Goal: Task Accomplishment & Management: Manage account settings

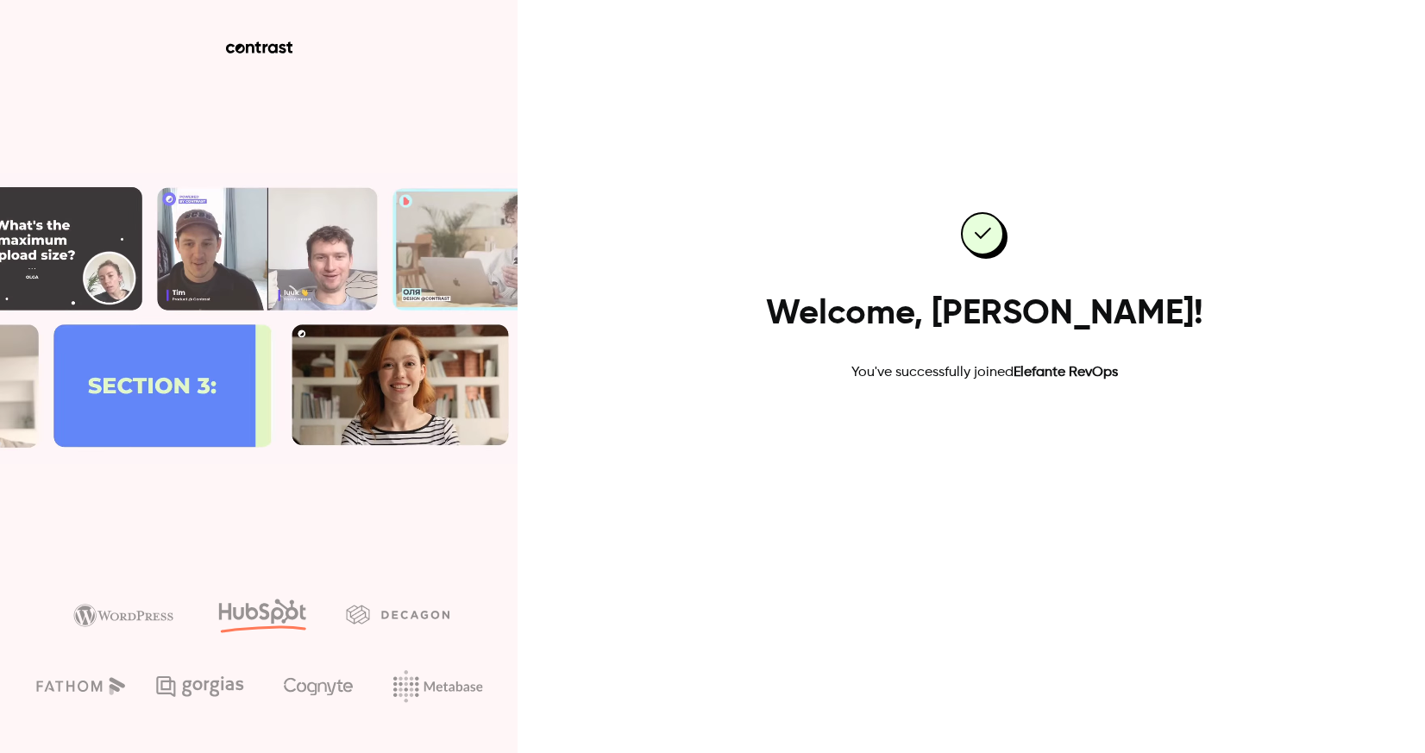
click at [999, 438] on link "Go to dashboard" at bounding box center [984, 437] width 147 height 41
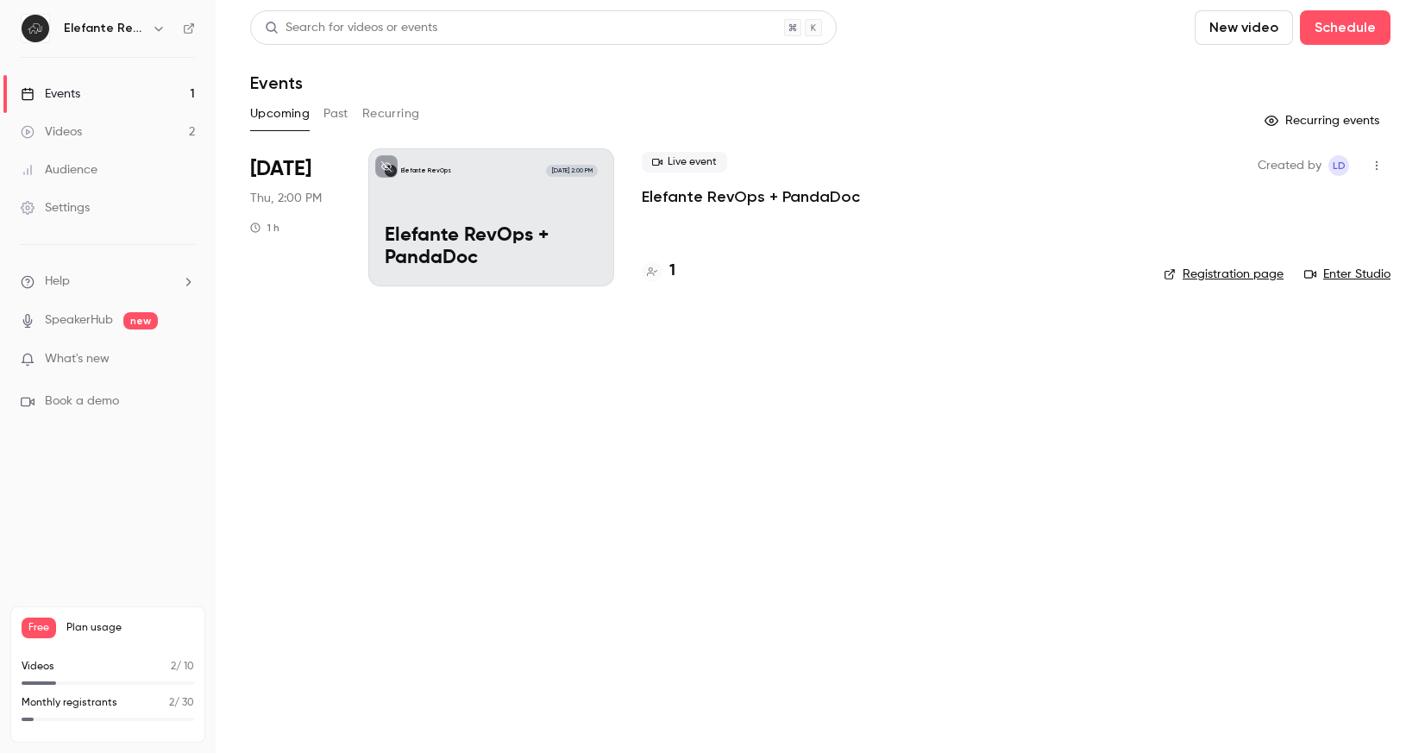
click at [102, 86] on link "Events 1" at bounding box center [108, 94] width 216 height 38
click at [116, 96] on link "Events 1" at bounding box center [108, 94] width 216 height 38
click at [463, 185] on div "Elefante RevOps Oct 23, 2:00 PM Elefante RevOps + PandaDoc" at bounding box center [491, 217] width 246 height 138
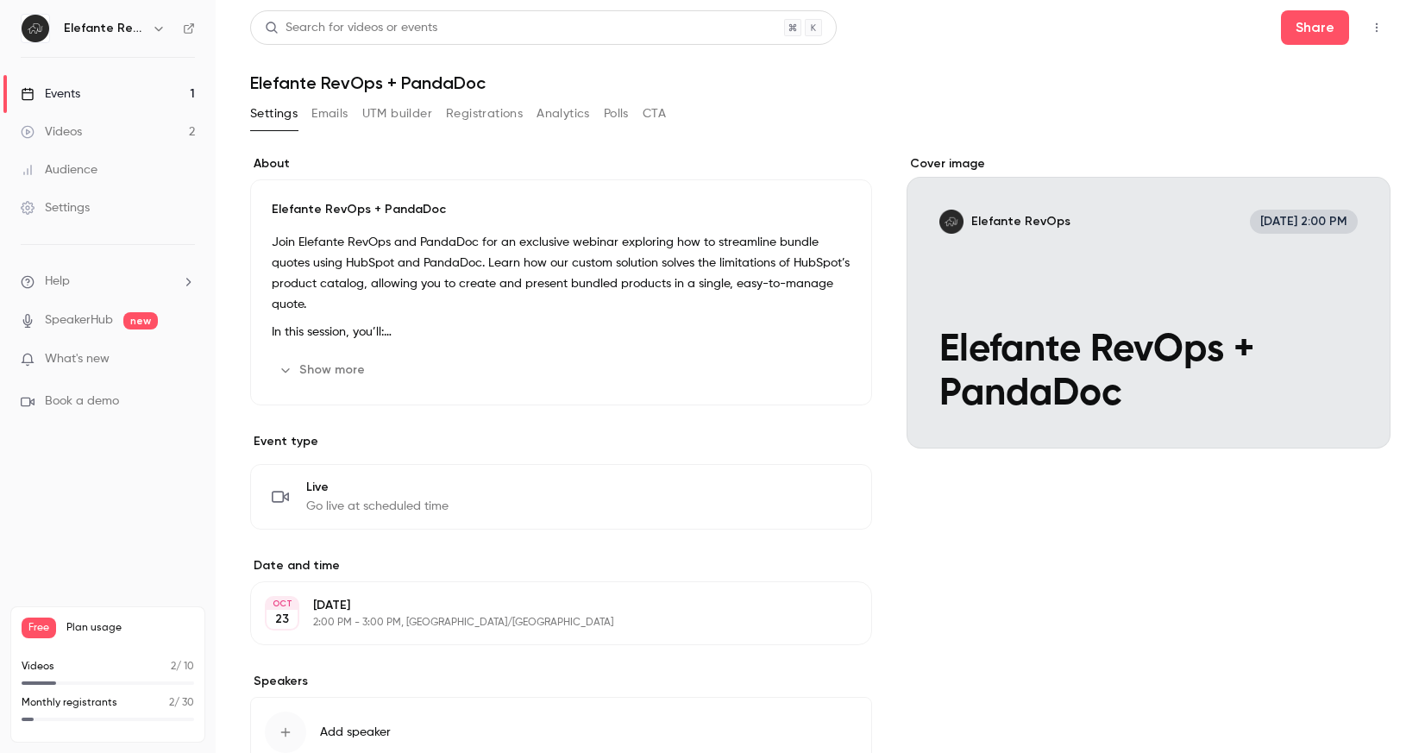
click at [305, 379] on button "Show more" at bounding box center [324, 370] width 104 height 28
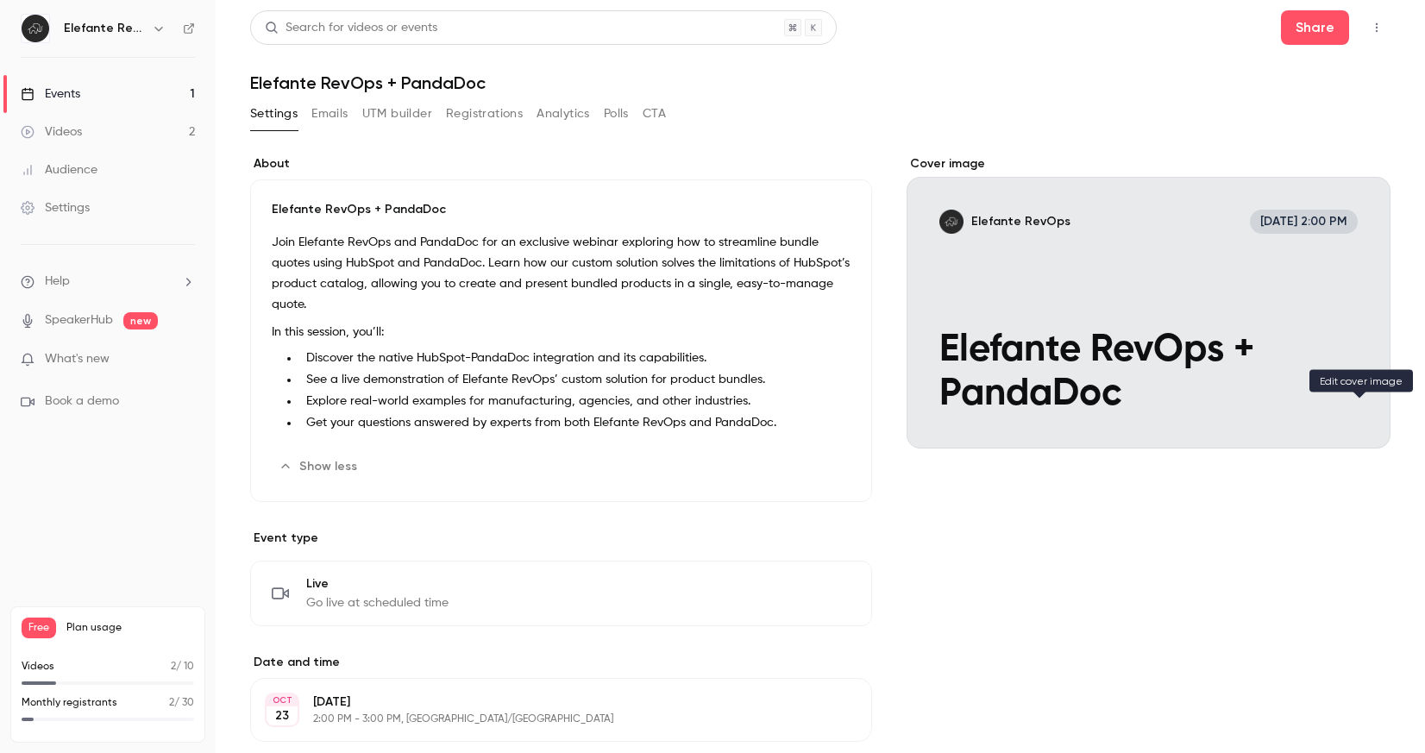
click at [1364, 420] on icon "Cover image" at bounding box center [1359, 418] width 19 height 14
click at [1355, 423] on icon "Cover image" at bounding box center [1358, 417] width 11 height 11
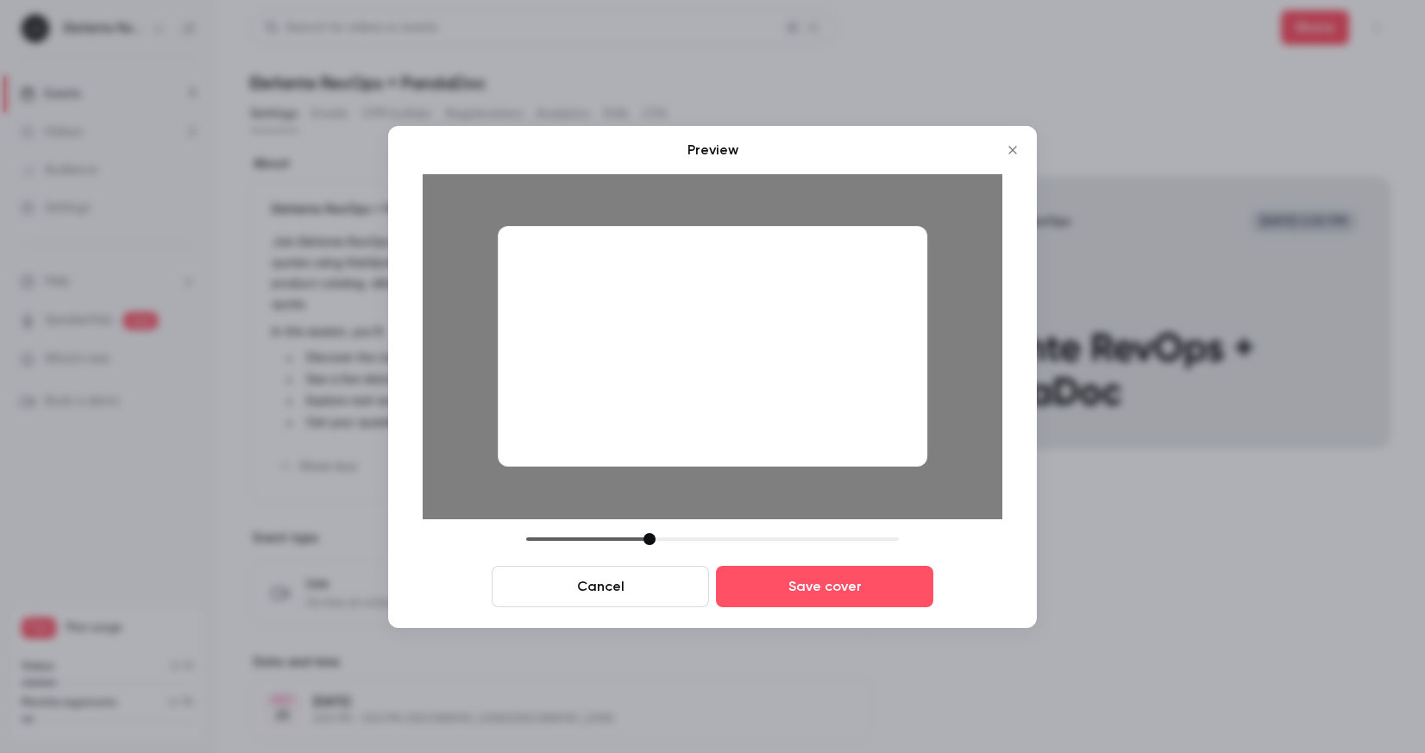
click at [787, 396] on div at bounding box center [713, 347] width 430 height 242
drag, startPoint x: 825, startPoint y: 356, endPoint x: 769, endPoint y: 323, distance: 64.9
click at [769, 323] on div at bounding box center [713, 347] width 430 height 242
click at [605, 539] on div at bounding box center [712, 539] width 373 height 12
drag, startPoint x: 744, startPoint y: 310, endPoint x: 734, endPoint y: 341, distance: 32.7
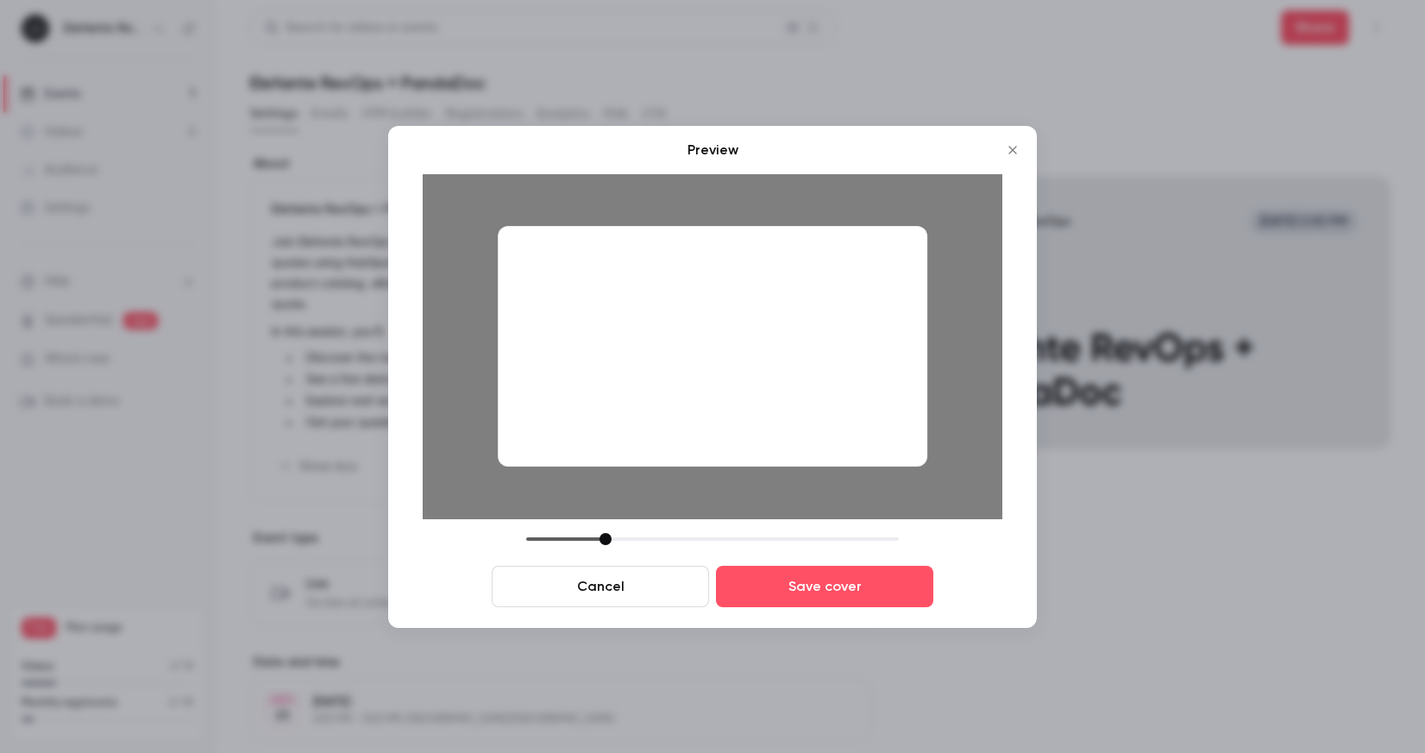
click at [734, 341] on div at bounding box center [713, 347] width 430 height 242
drag, startPoint x: 738, startPoint y: 345, endPoint x: 773, endPoint y: 341, distance: 34.8
click at [773, 341] on div at bounding box center [713, 347] width 430 height 242
click at [566, 535] on div at bounding box center [712, 539] width 373 height 12
drag, startPoint x: 734, startPoint y: 339, endPoint x: 690, endPoint y: 353, distance: 46.1
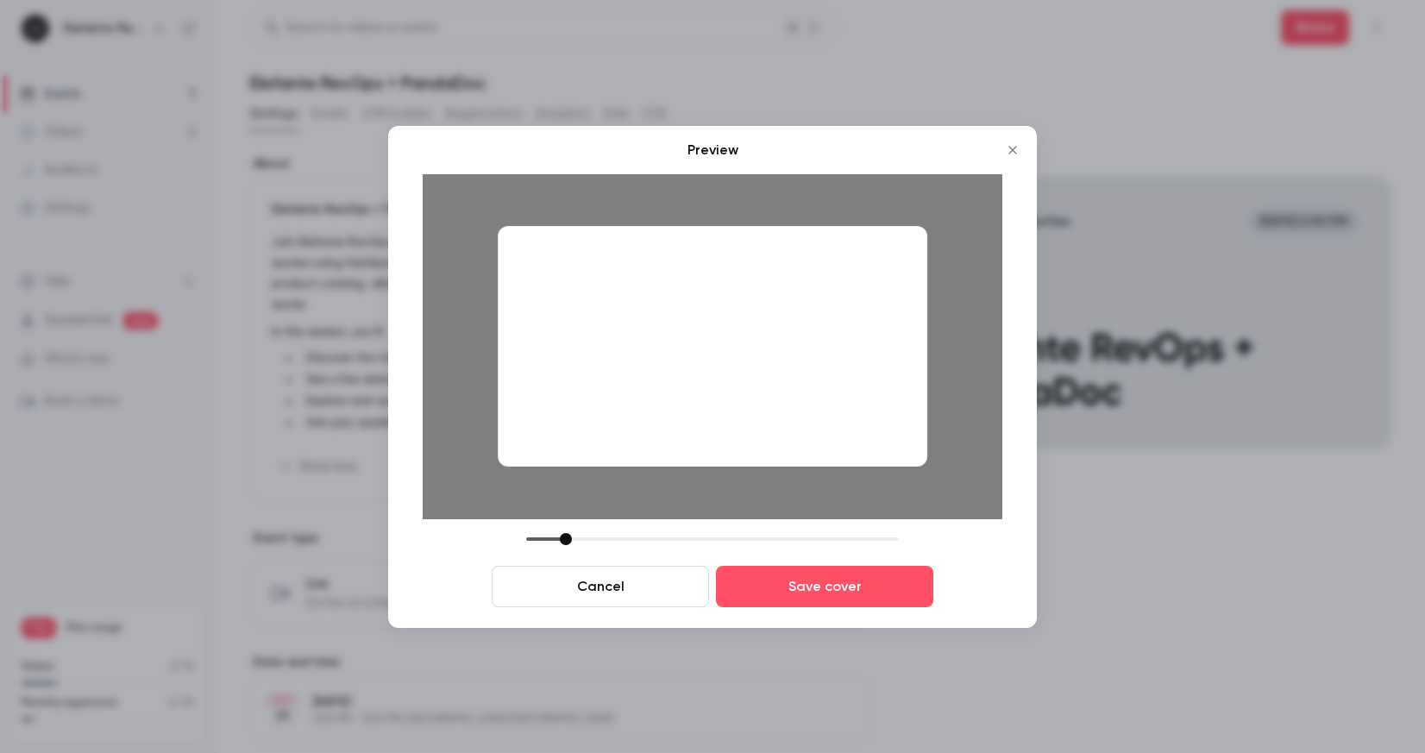
click at [690, 353] on div at bounding box center [713, 347] width 430 height 242
click at [593, 541] on div at bounding box center [712, 539] width 373 height 12
drag, startPoint x: 692, startPoint y: 363, endPoint x: 724, endPoint y: 354, distance: 33.3
click at [724, 354] on div at bounding box center [713, 347] width 430 height 242
click at [1012, 147] on icon "Close" at bounding box center [1012, 150] width 21 height 14
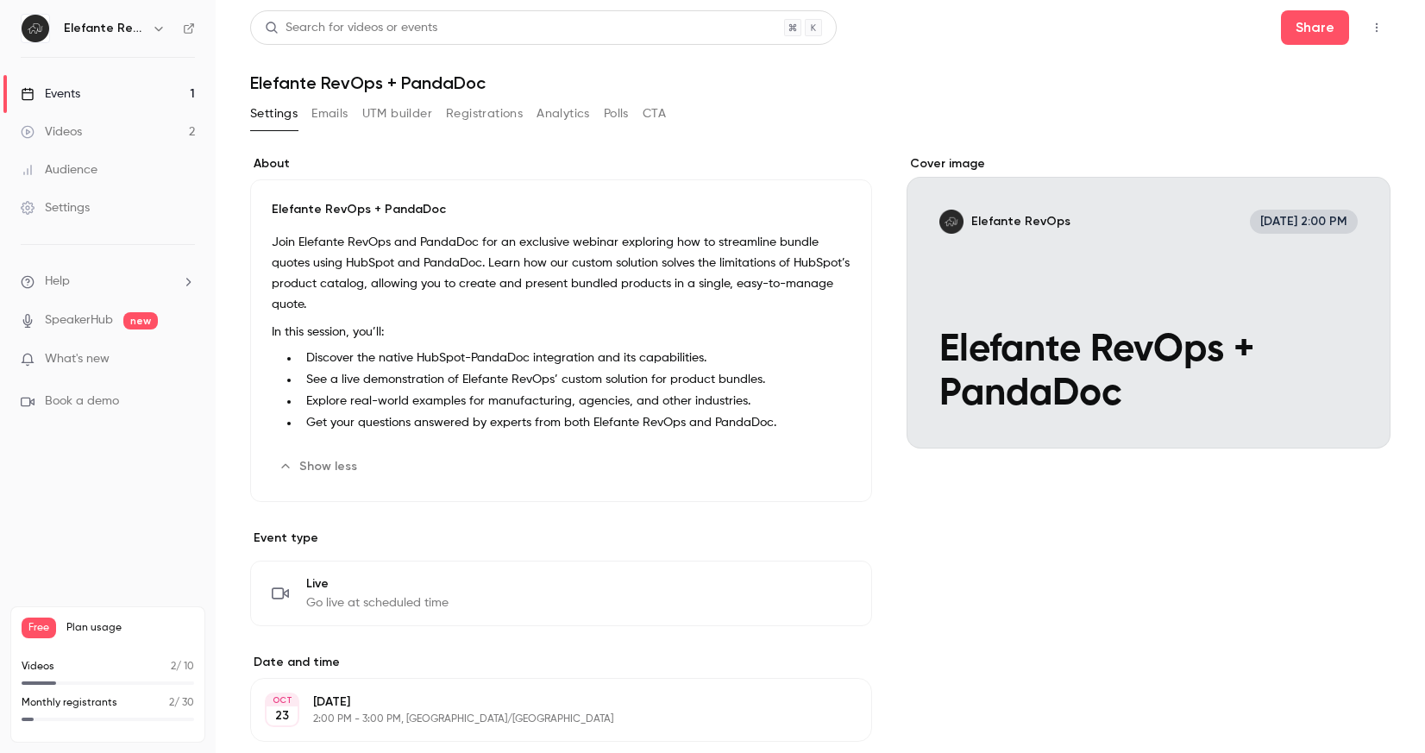
click at [1343, 276] on div "Cover image" at bounding box center [1148, 301] width 484 height 293
click at [0, 0] on input "Elefante RevOps Oct 23, 2:00 PM Elefante RevOps + PandaDoc" at bounding box center [0, 0] width 0 height 0
click at [325, 121] on button "Emails" at bounding box center [329, 114] width 36 height 28
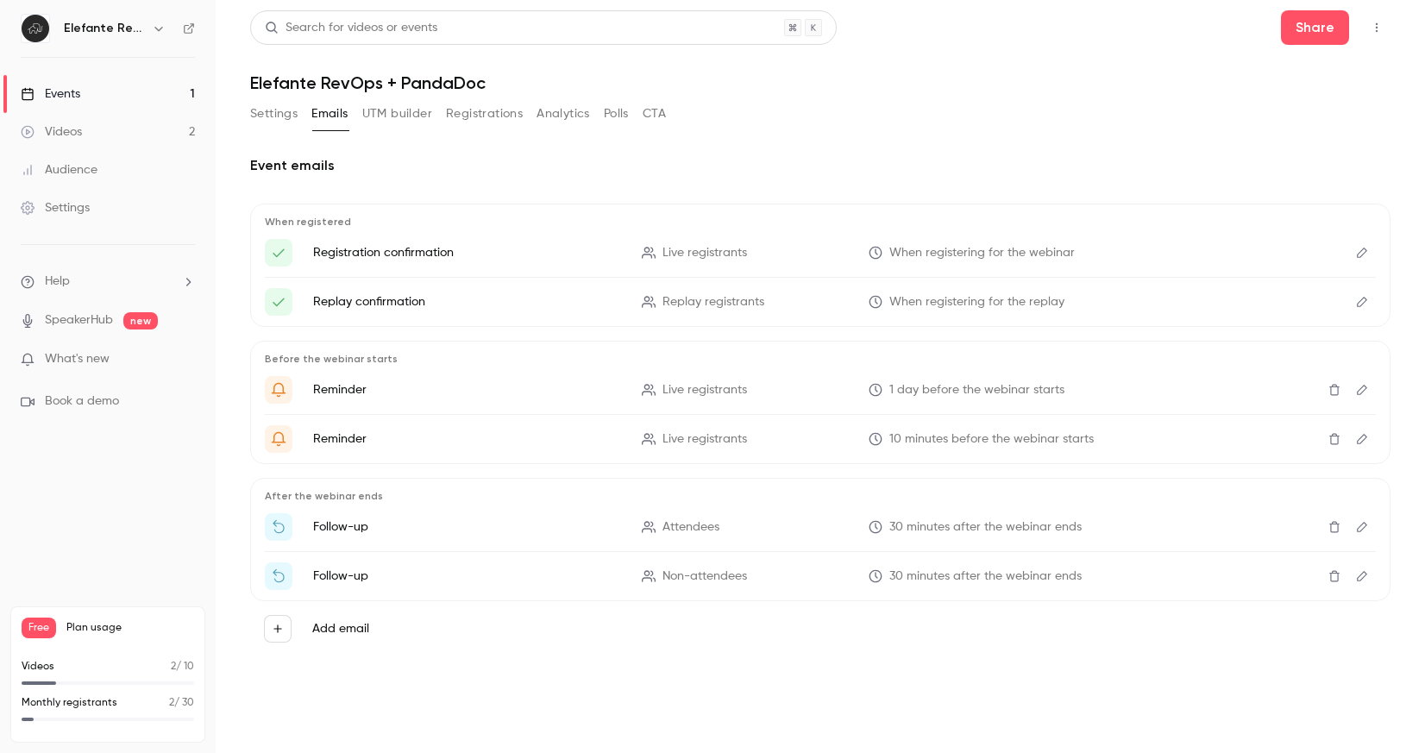
click at [145, 360] on p "What's new" at bounding box center [94, 359] width 147 height 18
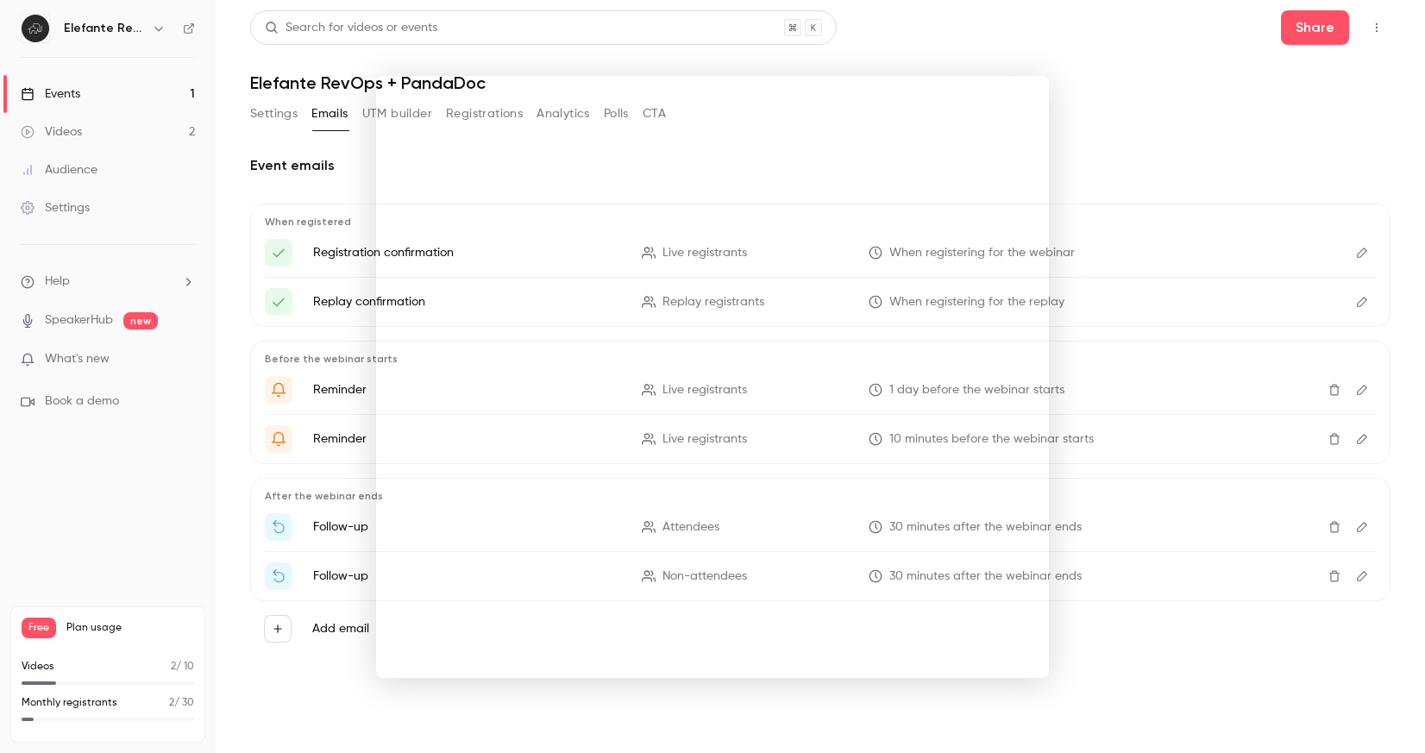
click at [984, 48] on div at bounding box center [712, 376] width 1425 height 753
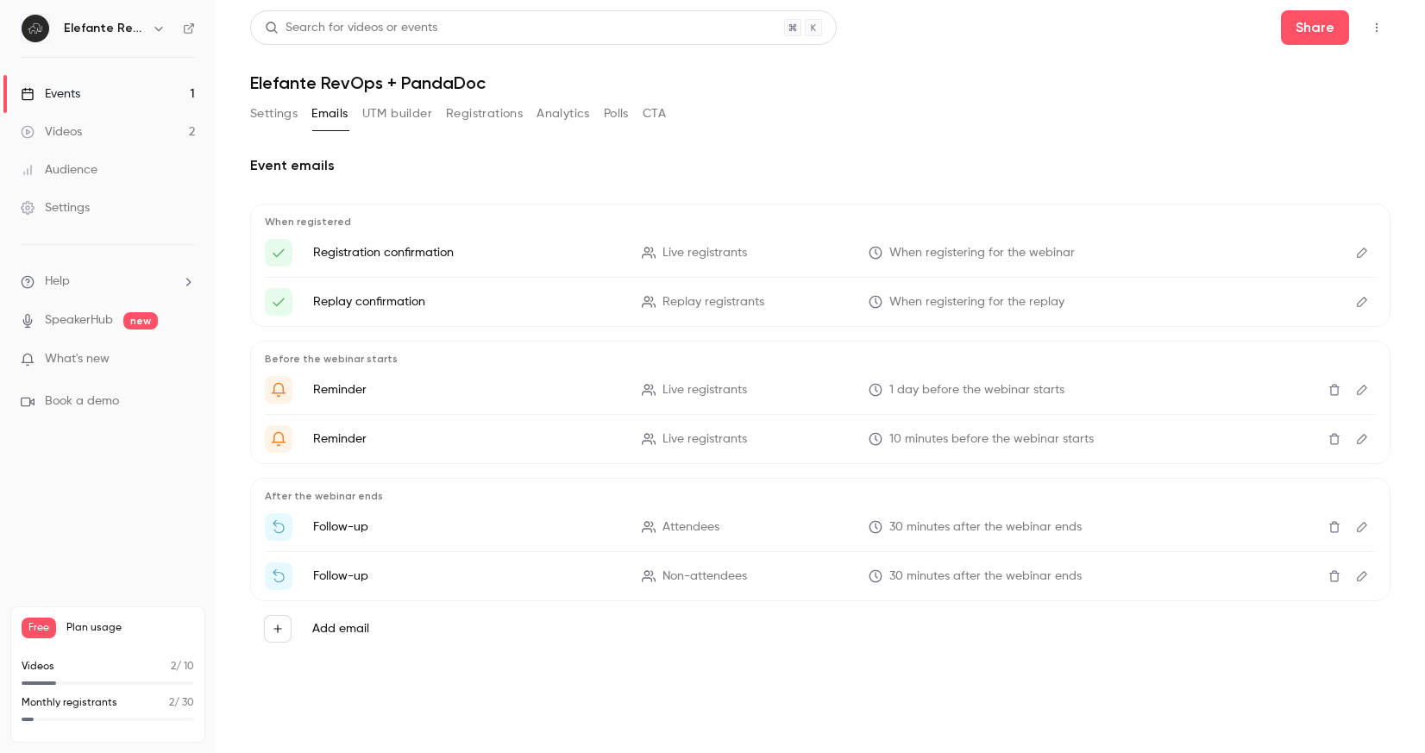
click at [81, 312] on link "SpeakerHub" at bounding box center [79, 320] width 68 height 18
click at [72, 208] on div "Settings" at bounding box center [55, 207] width 69 height 17
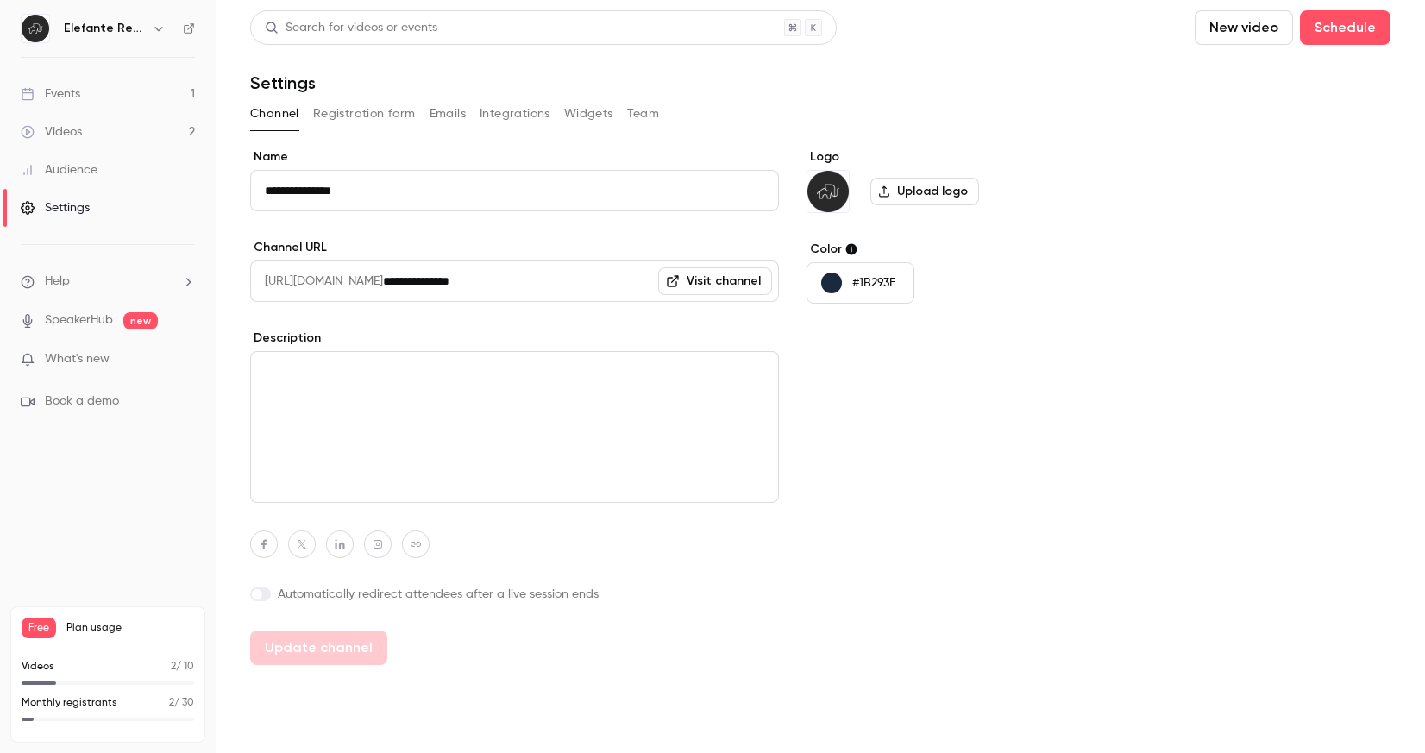
click at [882, 284] on p "#1B293F" at bounding box center [873, 282] width 43 height 17
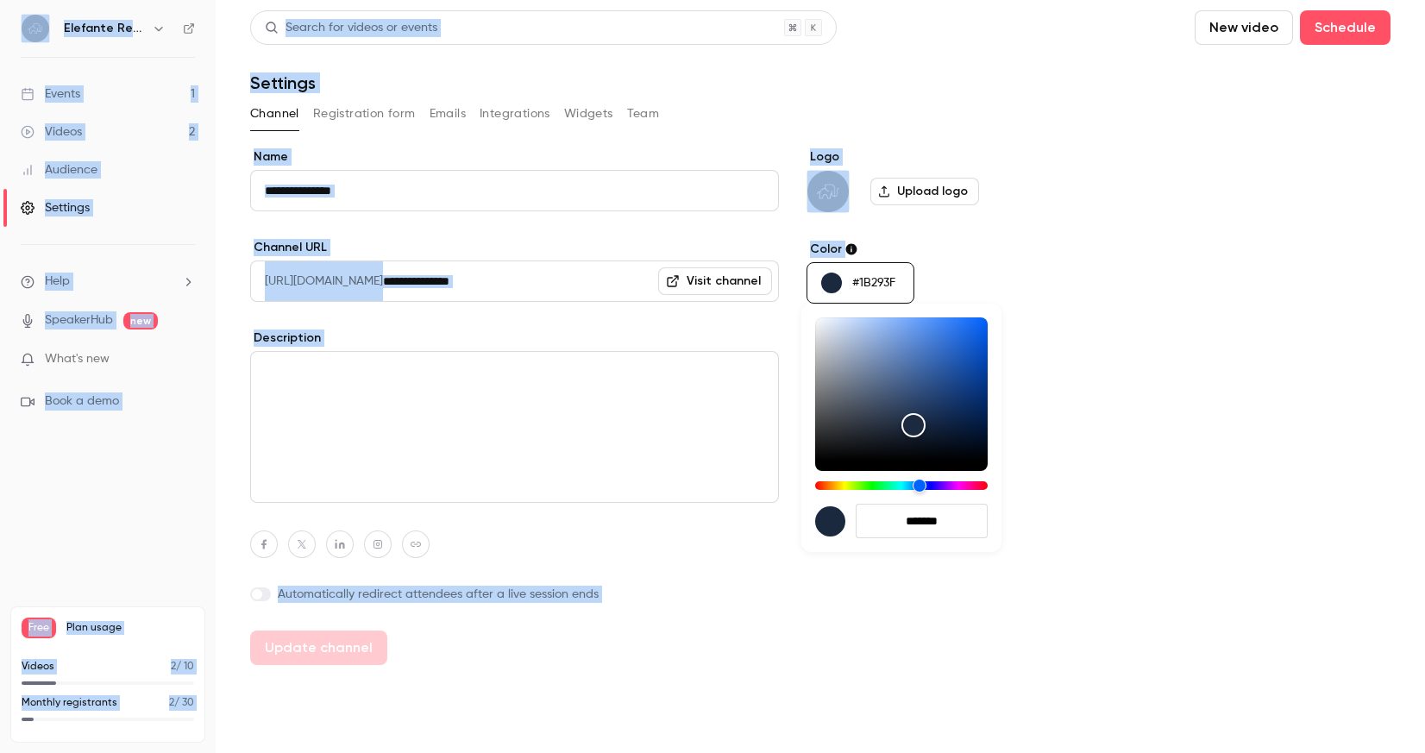
click at [882, 284] on div at bounding box center [712, 376] width 1425 height 753
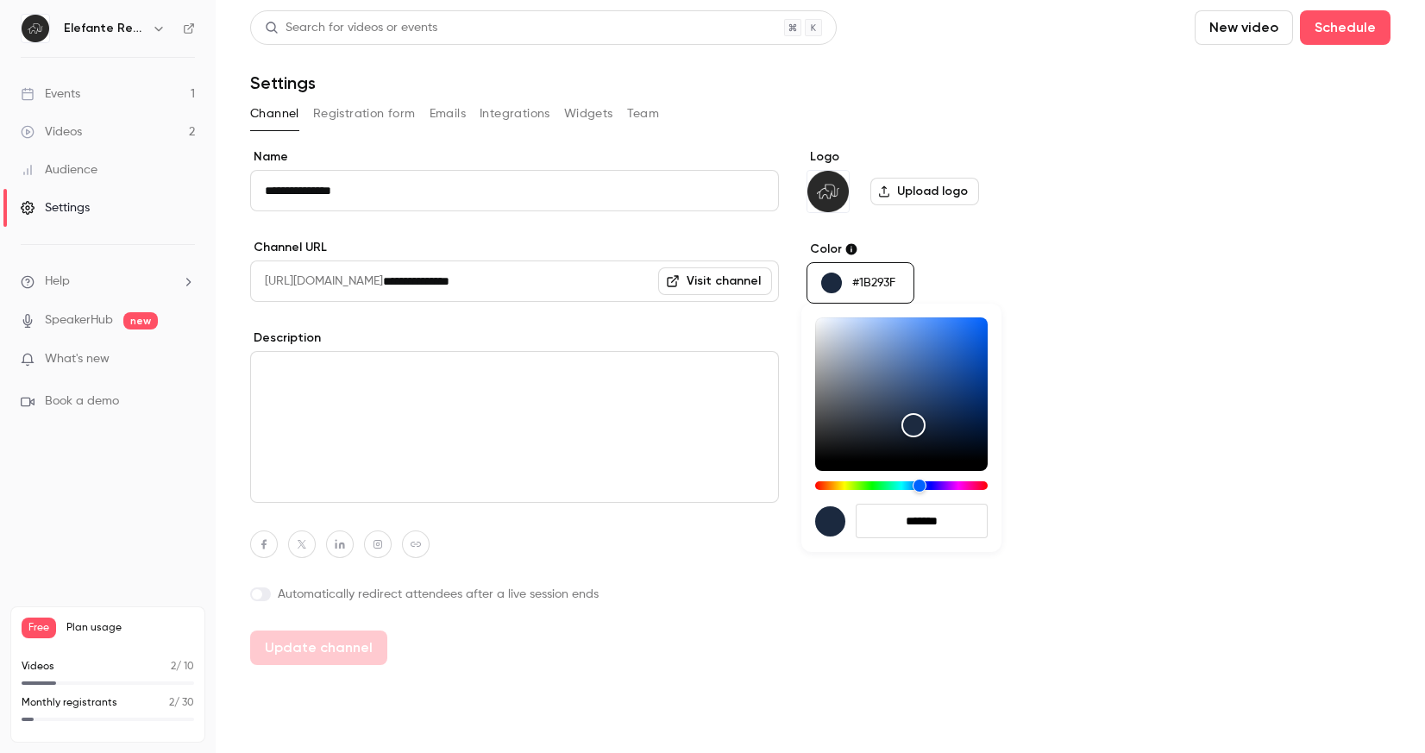
click at [882, 284] on div at bounding box center [712, 376] width 1425 height 753
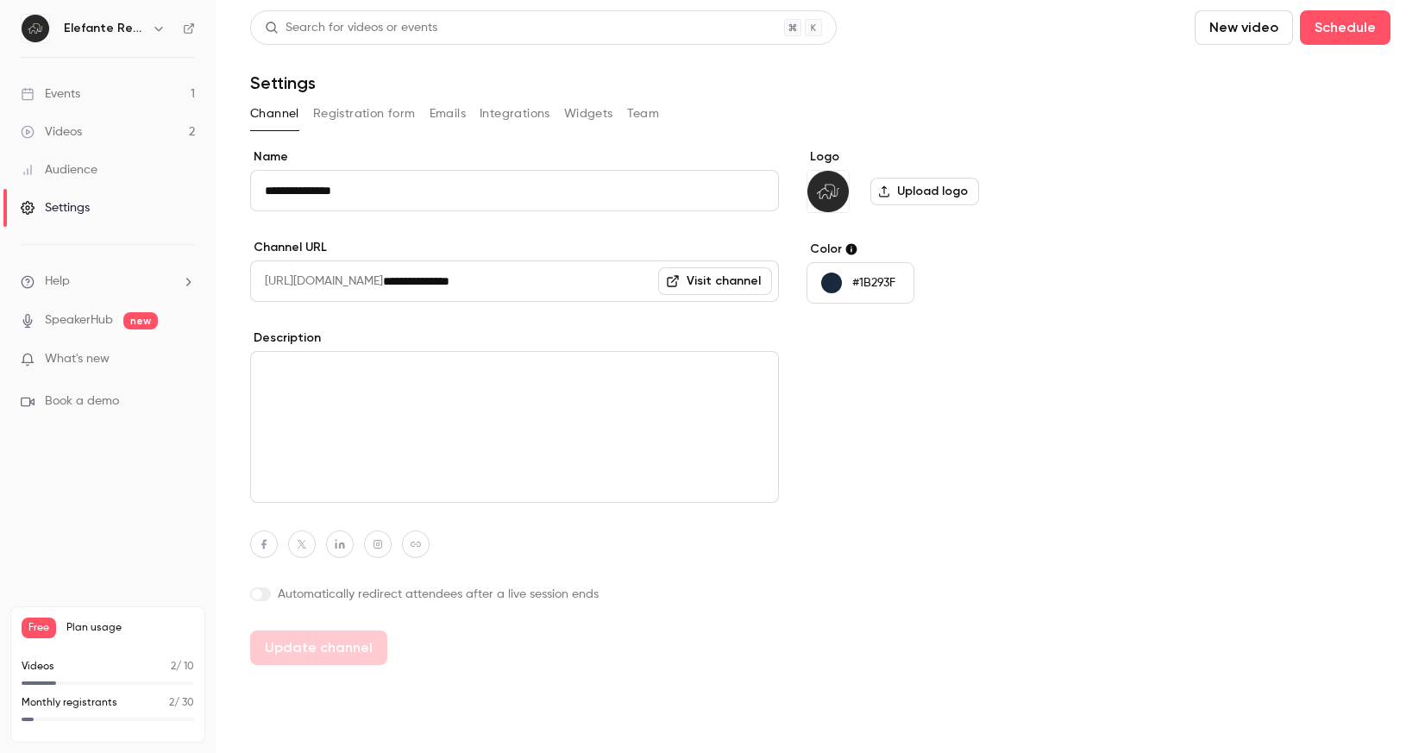
click at [882, 284] on p "#1B293F" at bounding box center [873, 282] width 43 height 17
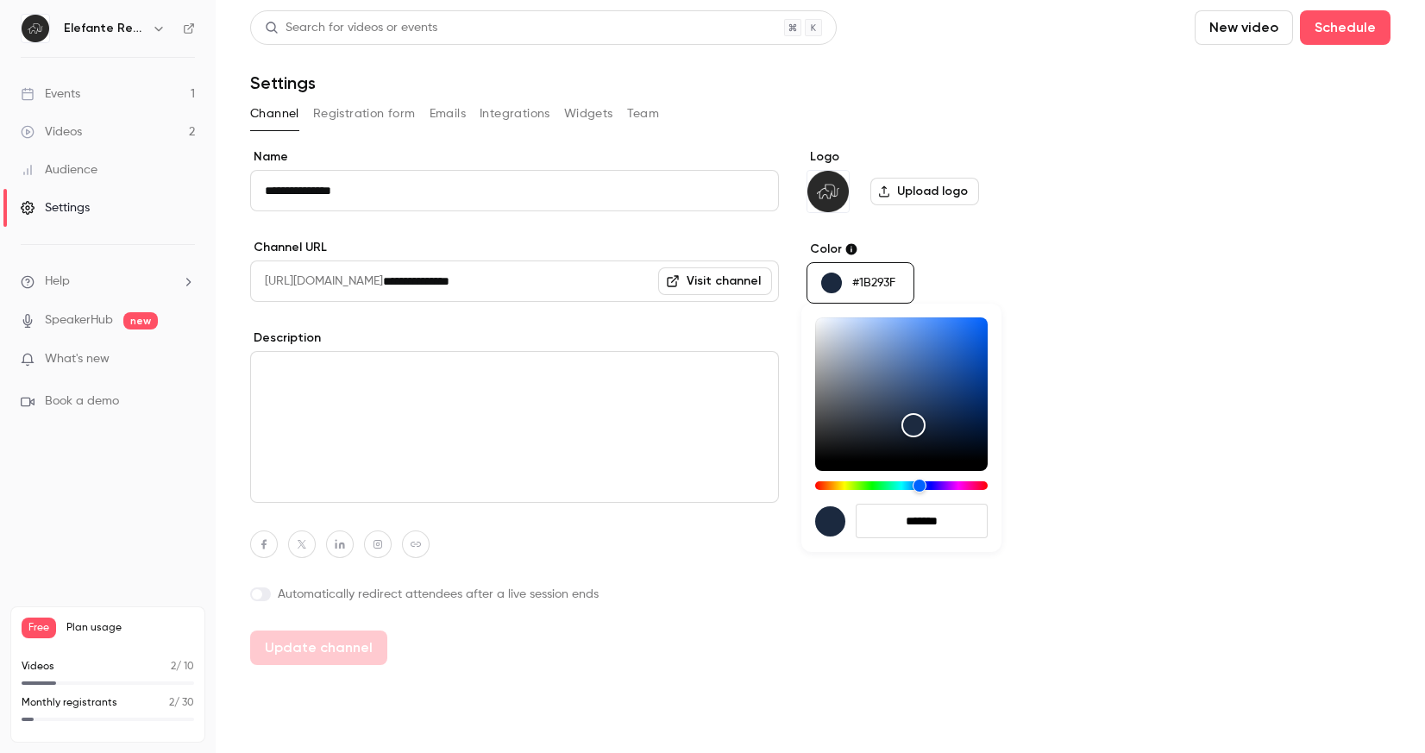
drag, startPoint x: 890, startPoint y: 511, endPoint x: 1012, endPoint y: 511, distance: 121.6
click at [1012, 511] on div "*******" at bounding box center [712, 376] width 1425 height 753
drag, startPoint x: 961, startPoint y: 528, endPoint x: 884, endPoint y: 525, distance: 76.8
click at [884, 525] on input "*******" at bounding box center [922, 521] width 132 height 35
paste input "hex-color-input"
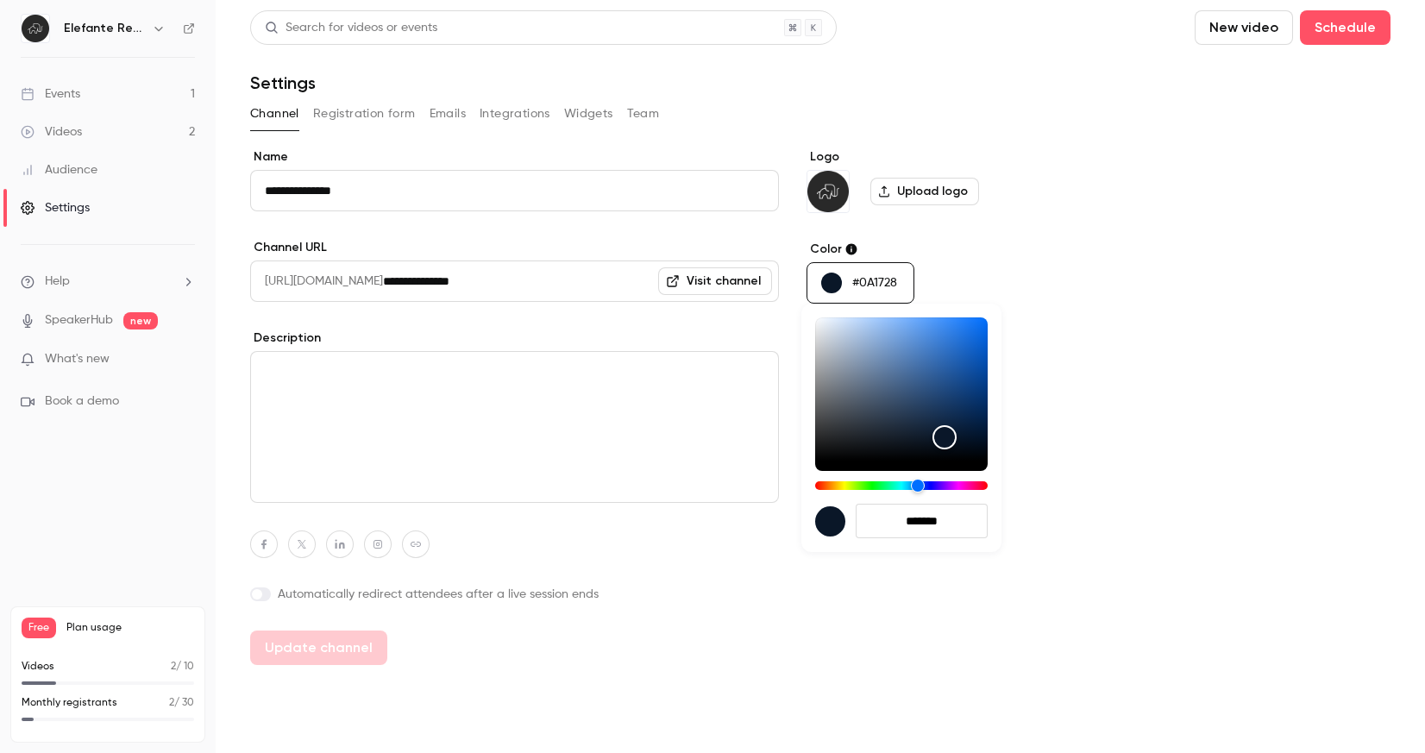
type input "*******"
click at [1159, 468] on div at bounding box center [712, 376] width 1425 height 753
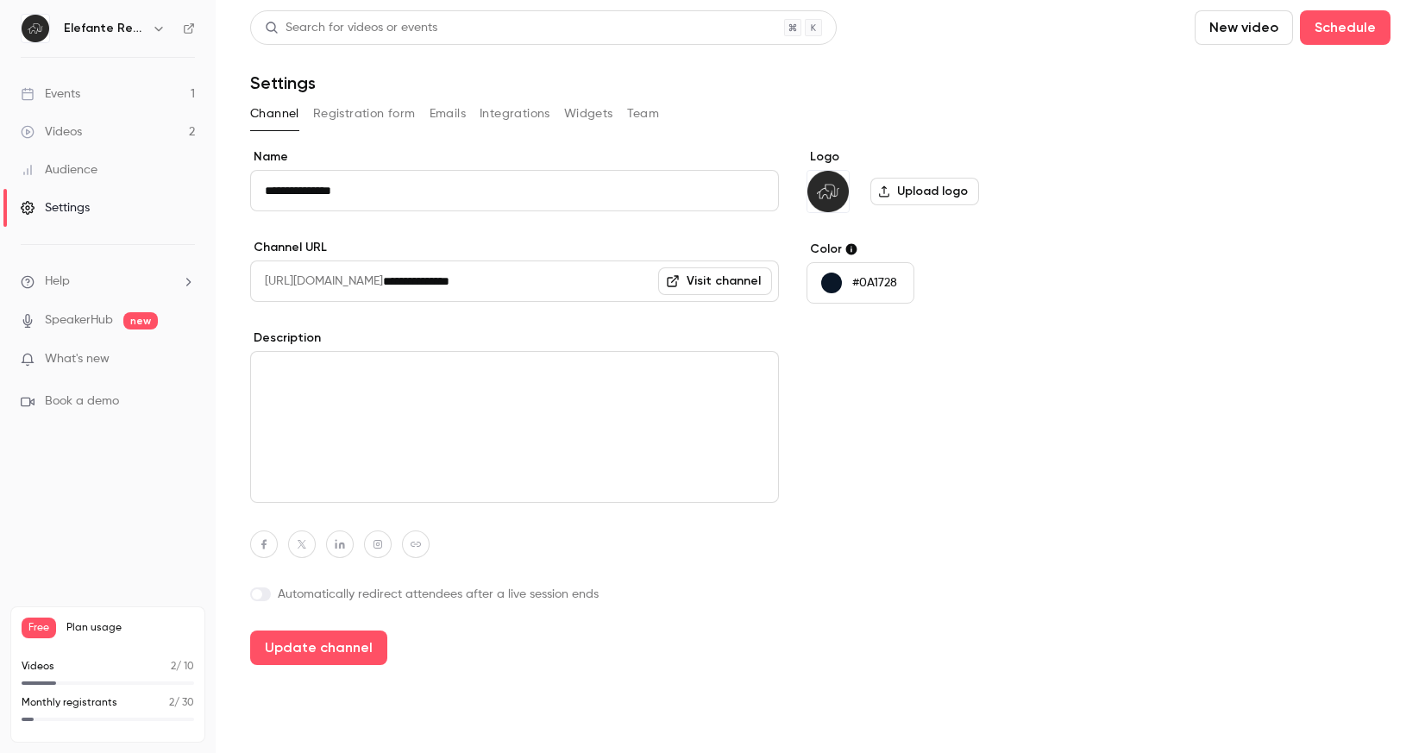
click at [642, 112] on button "Team" at bounding box center [643, 114] width 33 height 28
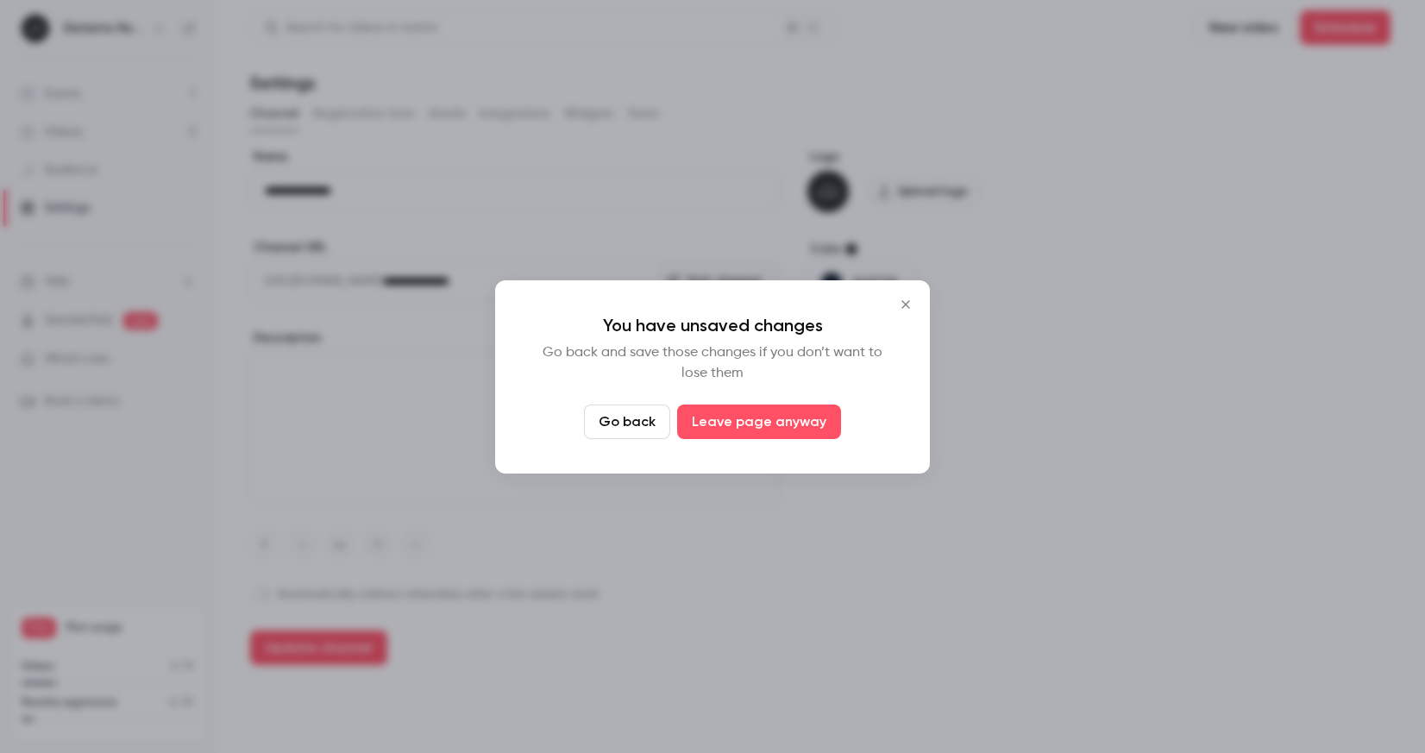
click at [907, 300] on icon "Close" at bounding box center [905, 305] width 21 height 14
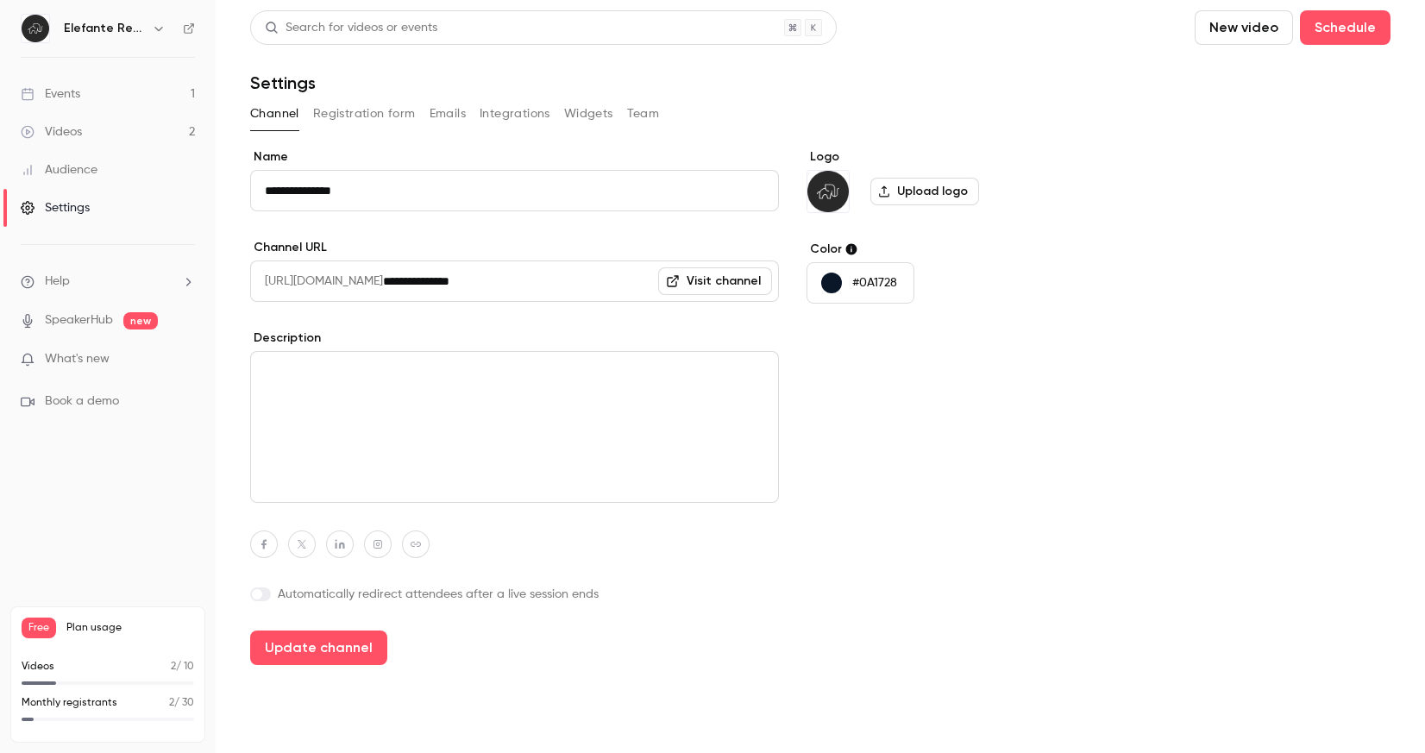
click at [588, 120] on button "Widgets" at bounding box center [588, 114] width 49 height 28
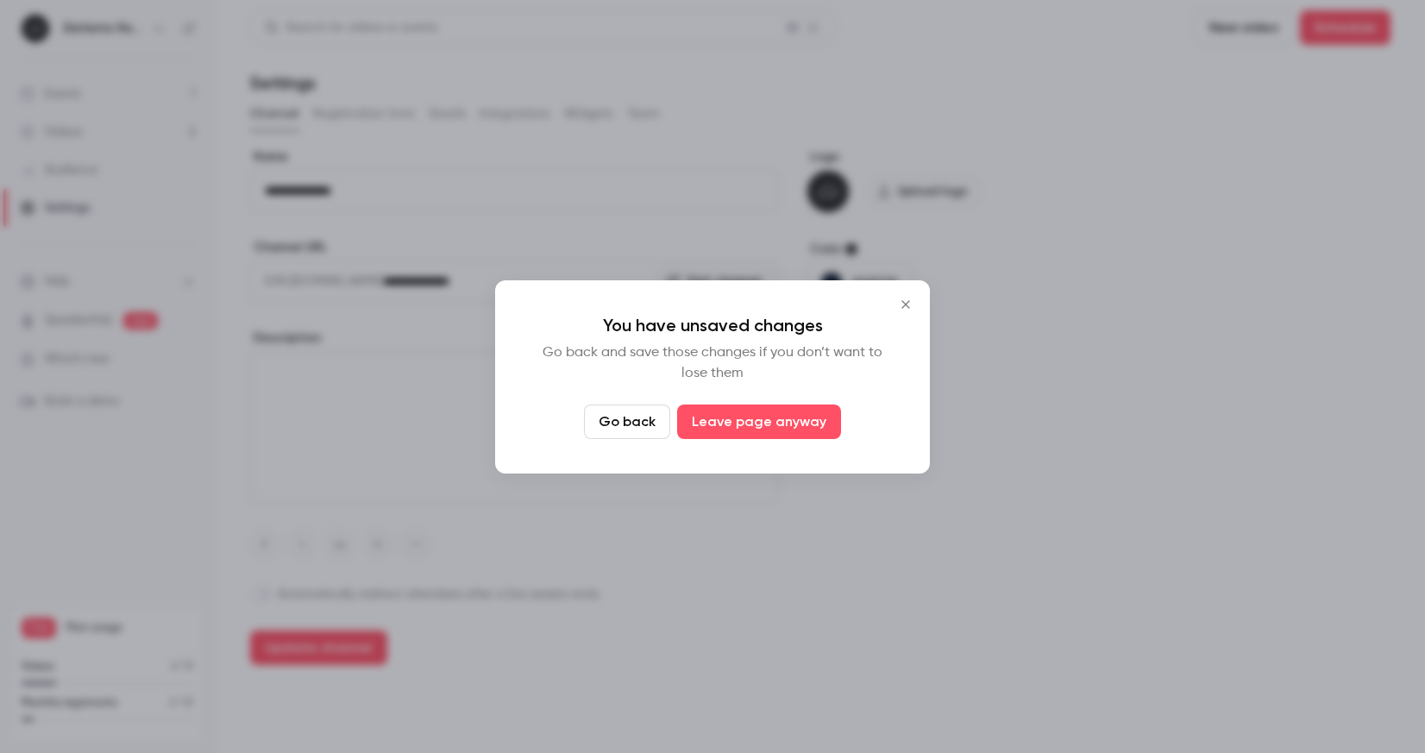
click at [898, 309] on icon "Close" at bounding box center [905, 305] width 21 height 14
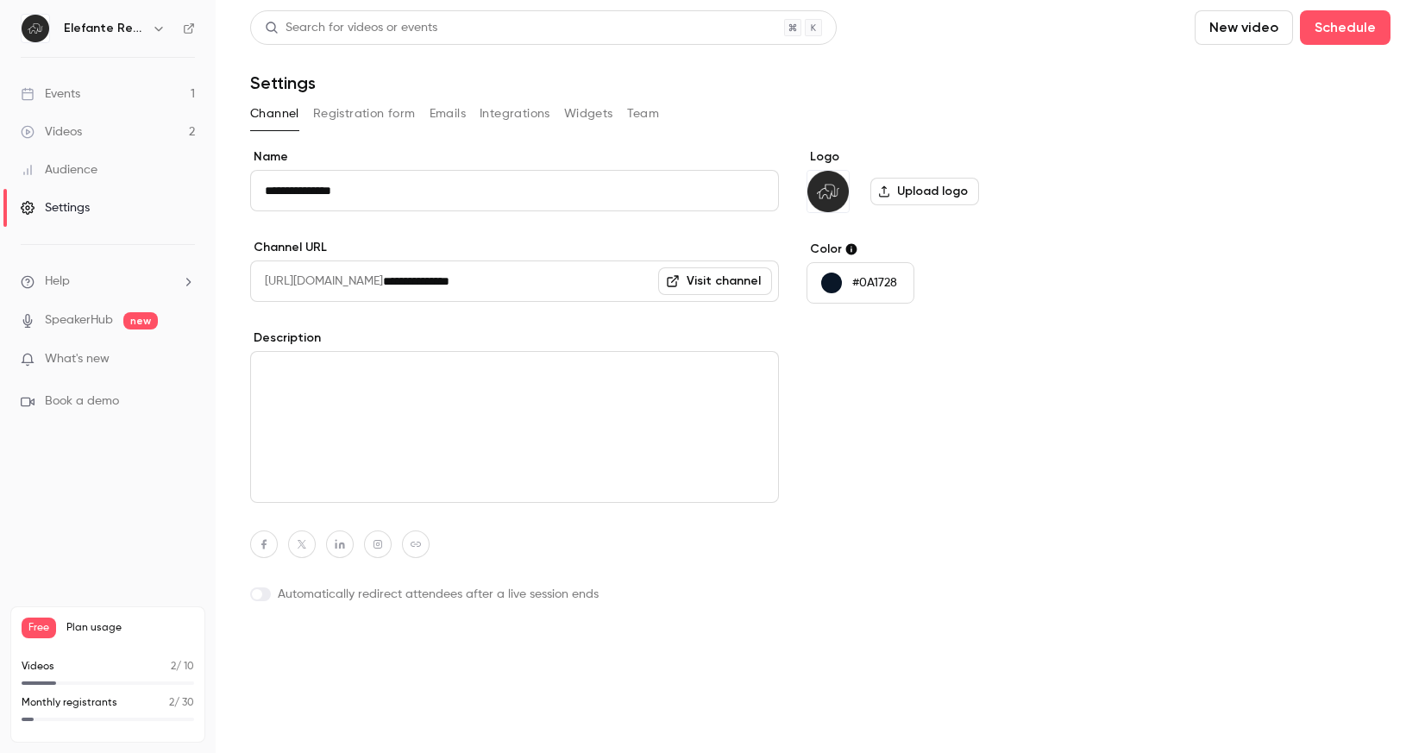
click at [315, 649] on button "Update channel" at bounding box center [318, 647] width 137 height 35
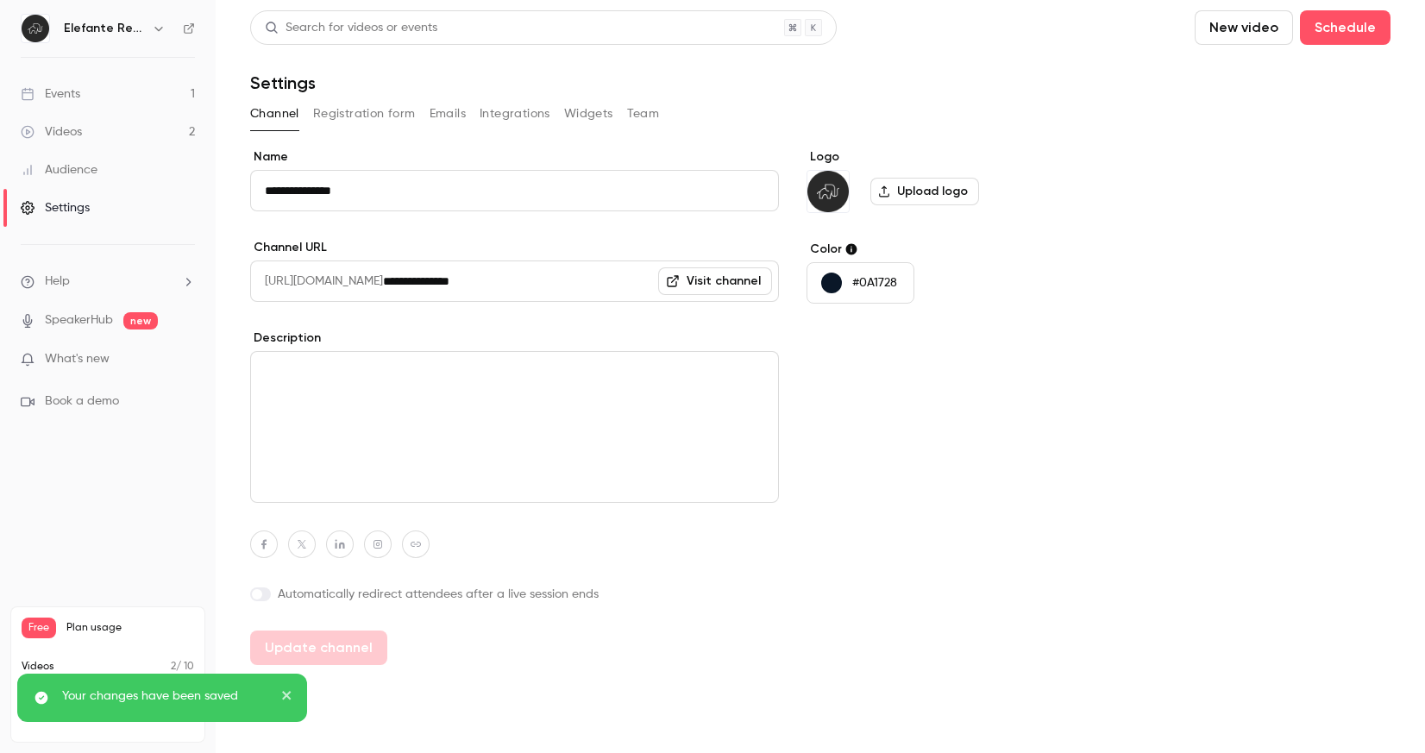
click at [582, 104] on button "Widgets" at bounding box center [588, 114] width 49 height 28
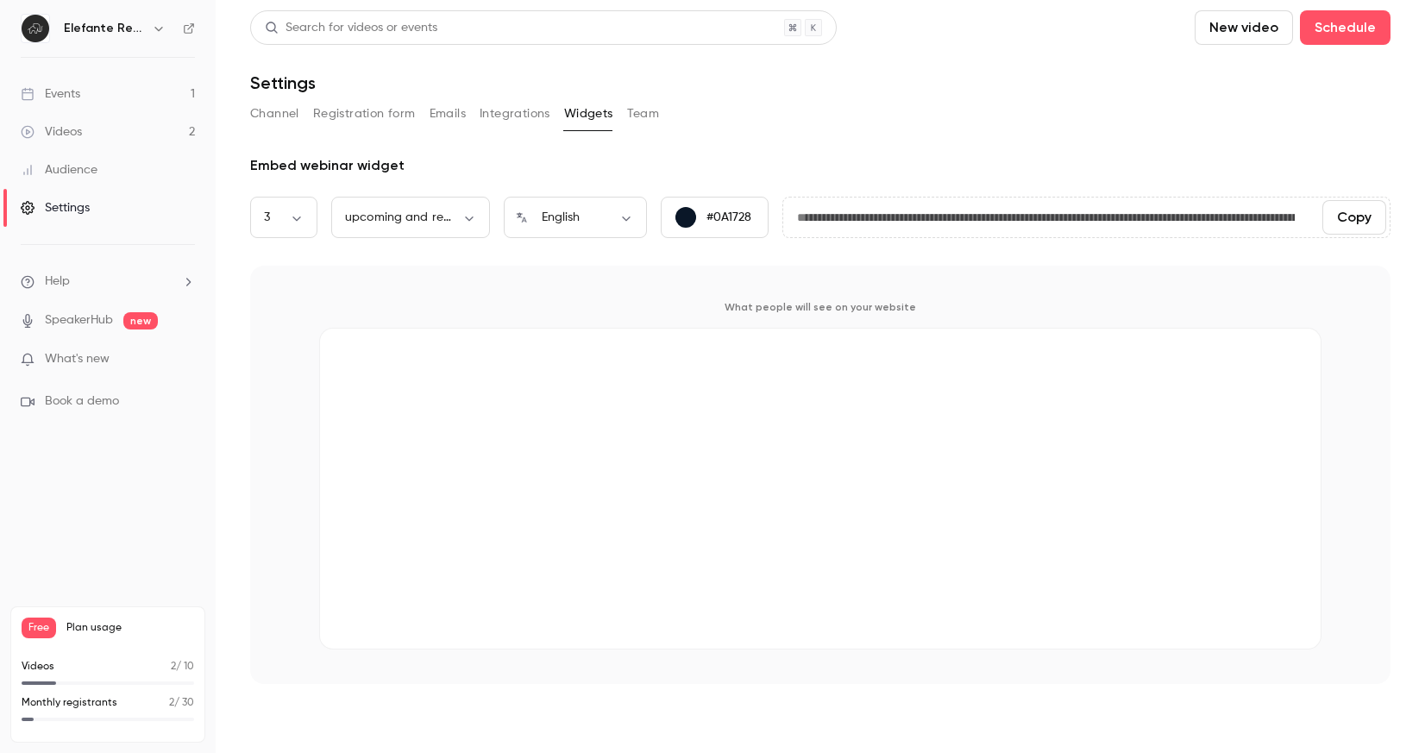
click at [641, 115] on button "Team" at bounding box center [643, 114] width 33 height 28
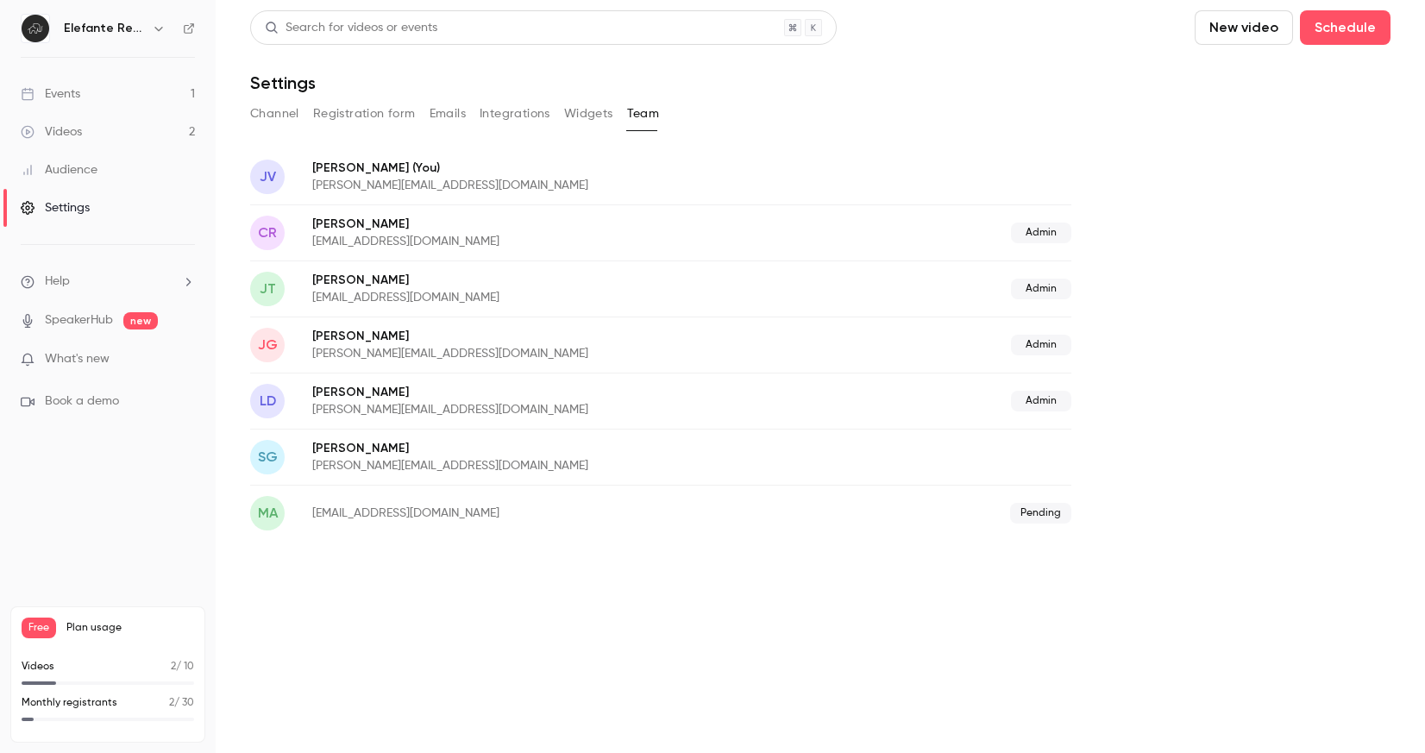
click at [535, 110] on button "Integrations" at bounding box center [515, 114] width 71 height 28
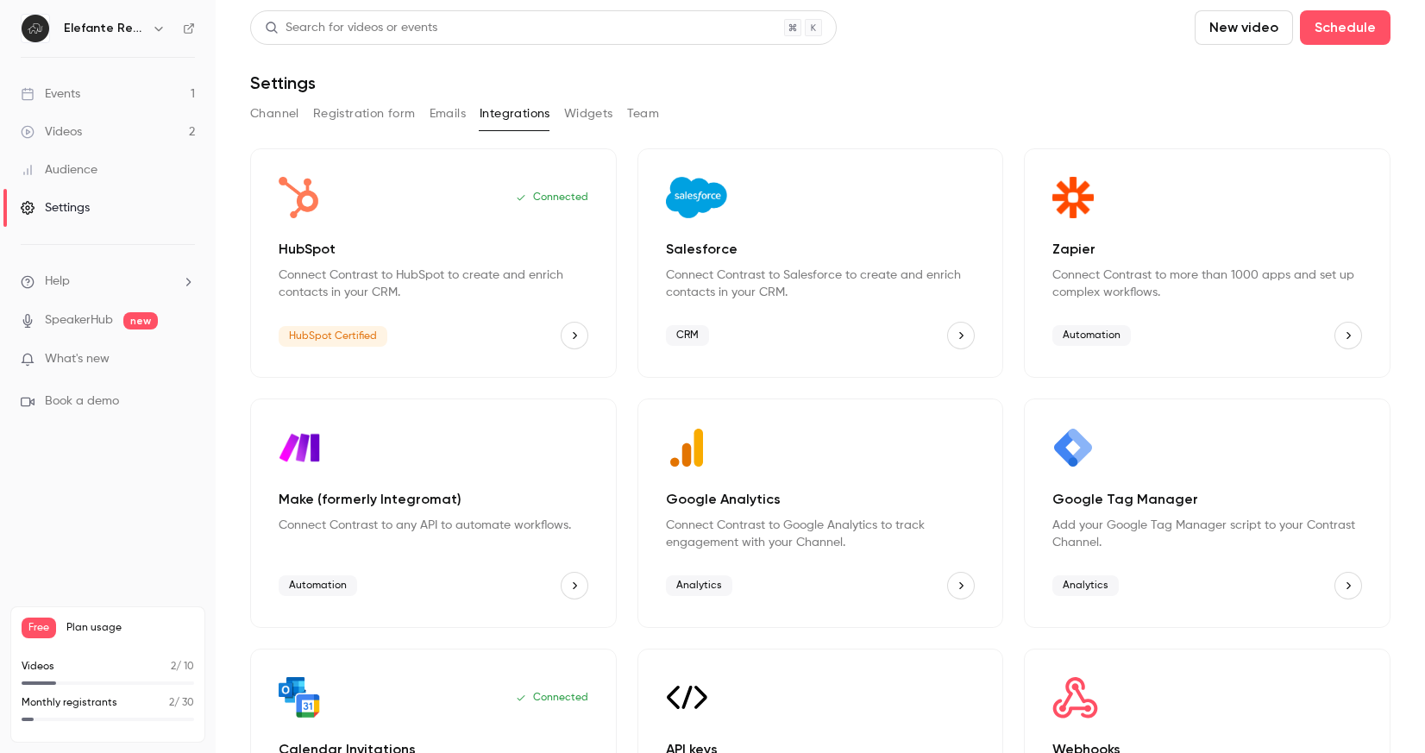
click at [447, 121] on button "Emails" at bounding box center [448, 114] width 36 height 28
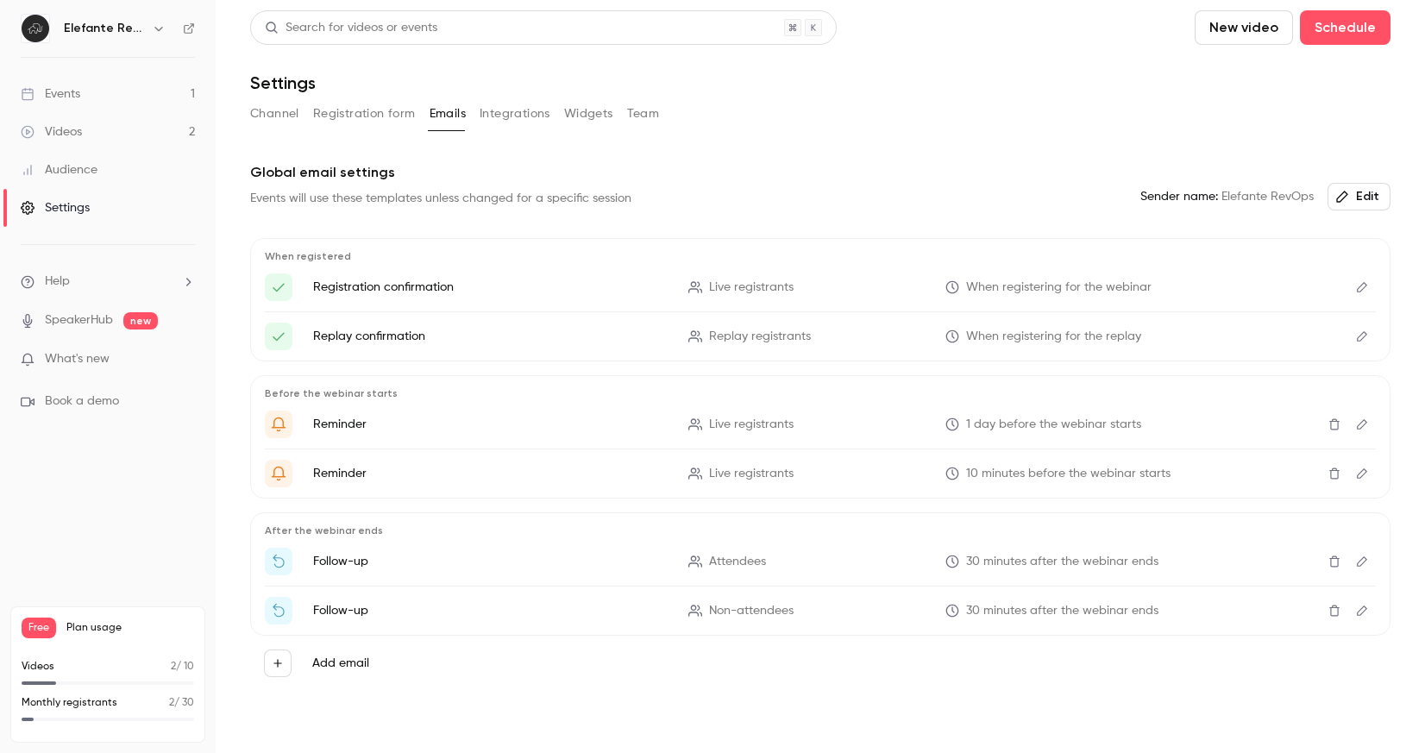
click at [398, 289] on p "Registration confirmation" at bounding box center [490, 287] width 354 height 17
click at [287, 290] on div "Here's your access link to {{ event_name }}!" at bounding box center [279, 287] width 28 height 28
click at [120, 87] on link "Events 1" at bounding box center [108, 94] width 216 height 38
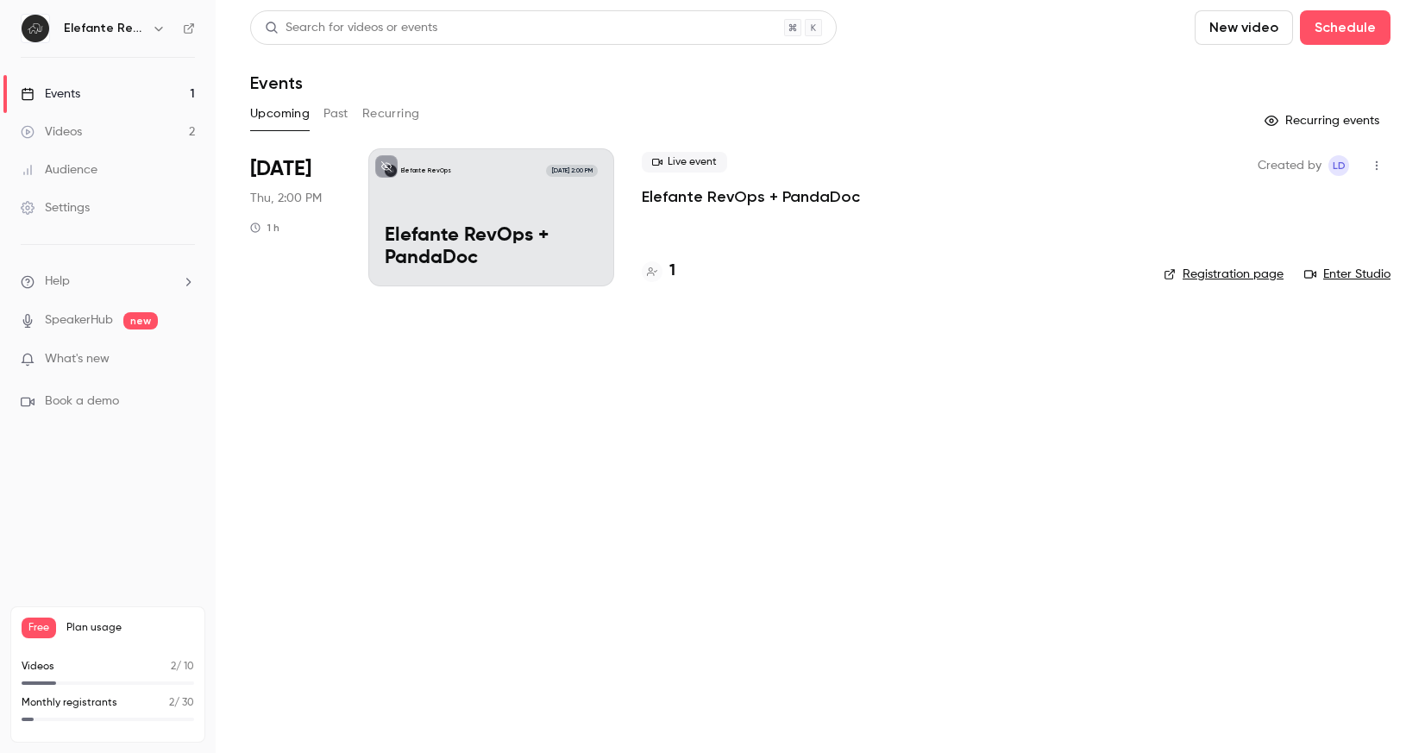
click at [389, 161] on icon at bounding box center [386, 166] width 10 height 10
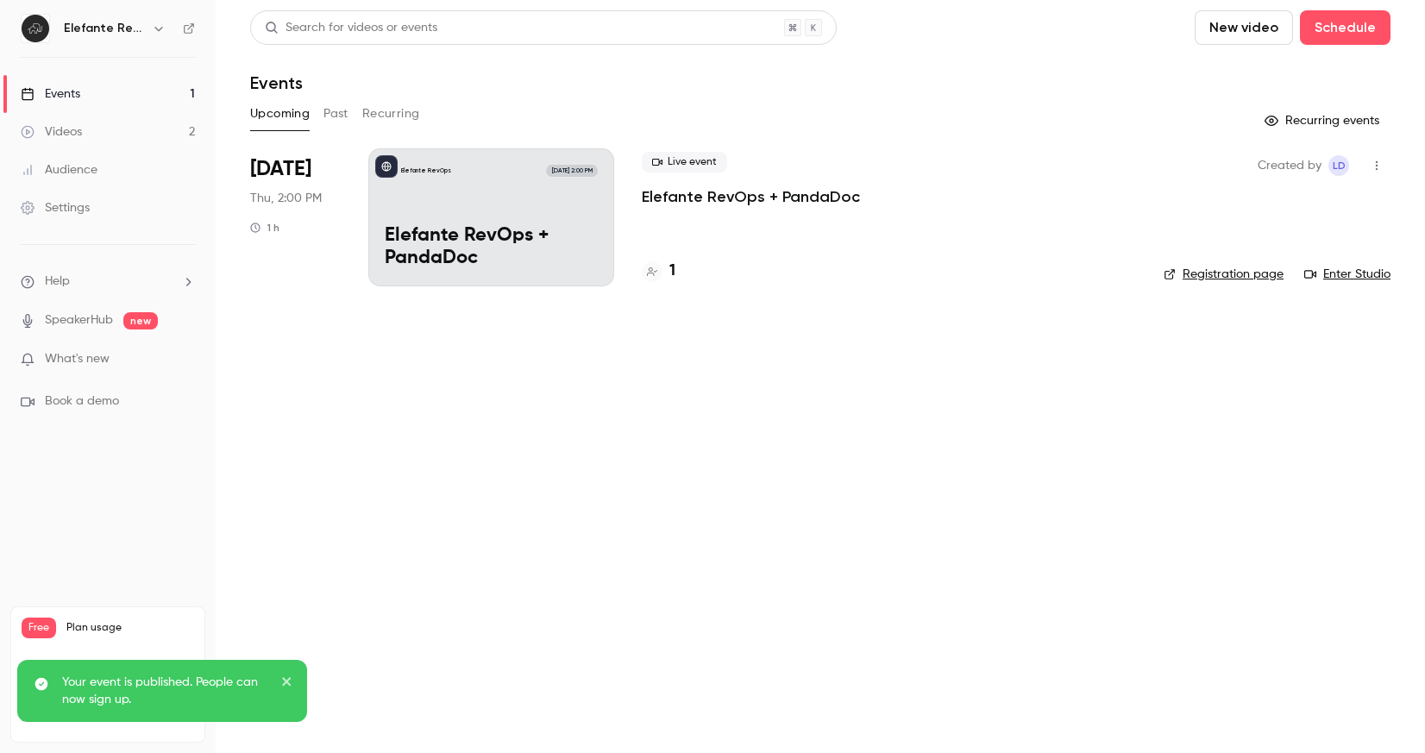
click at [392, 166] on button at bounding box center [386, 166] width 22 height 22
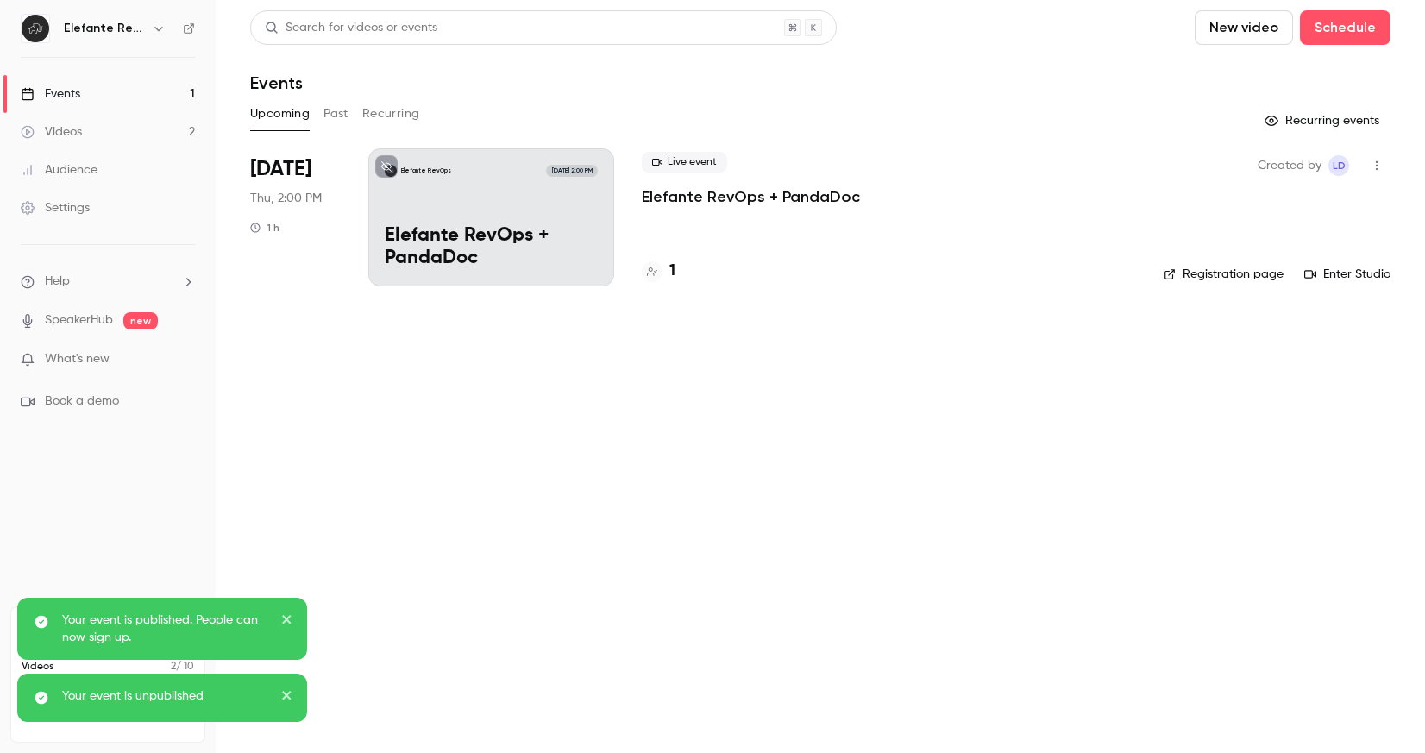
click at [290, 618] on icon "close" at bounding box center [287, 619] width 12 height 14
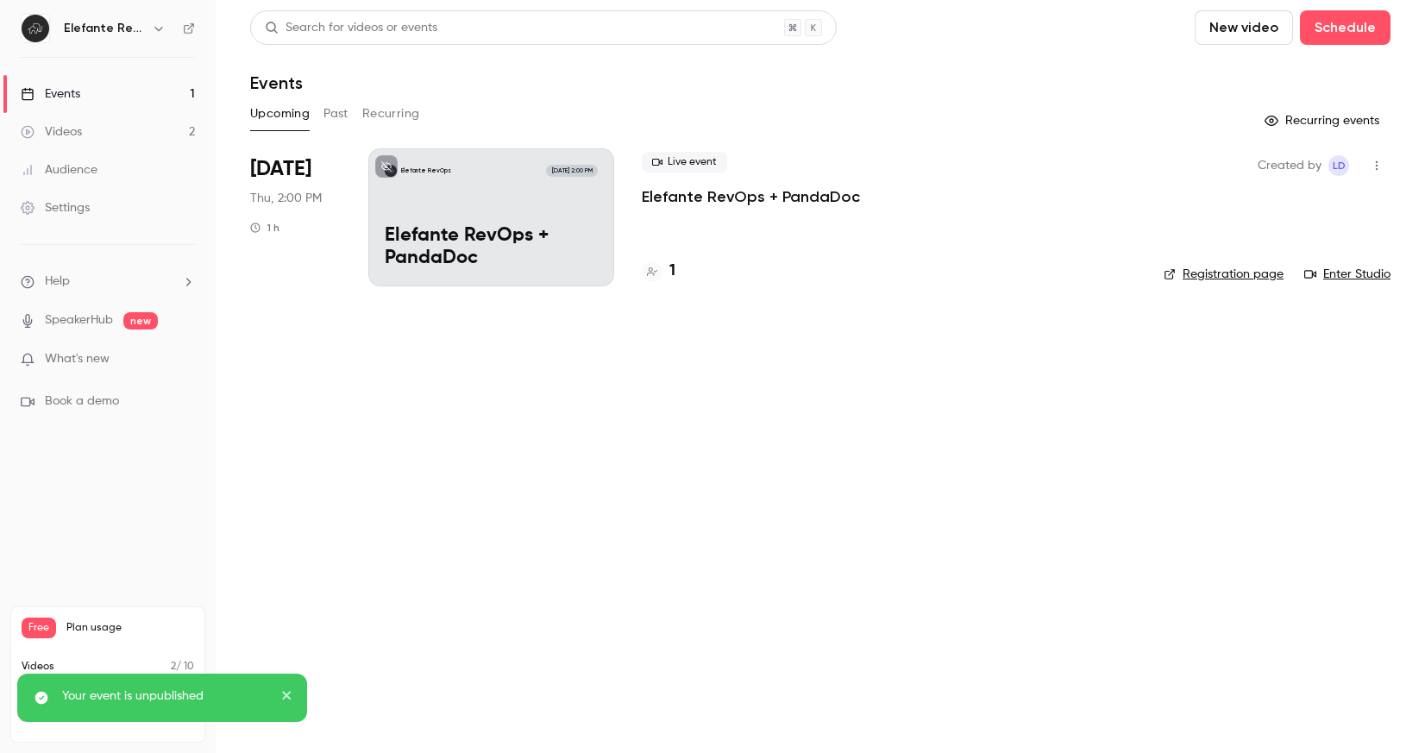
click at [287, 701] on icon "close" at bounding box center [287, 695] width 12 height 14
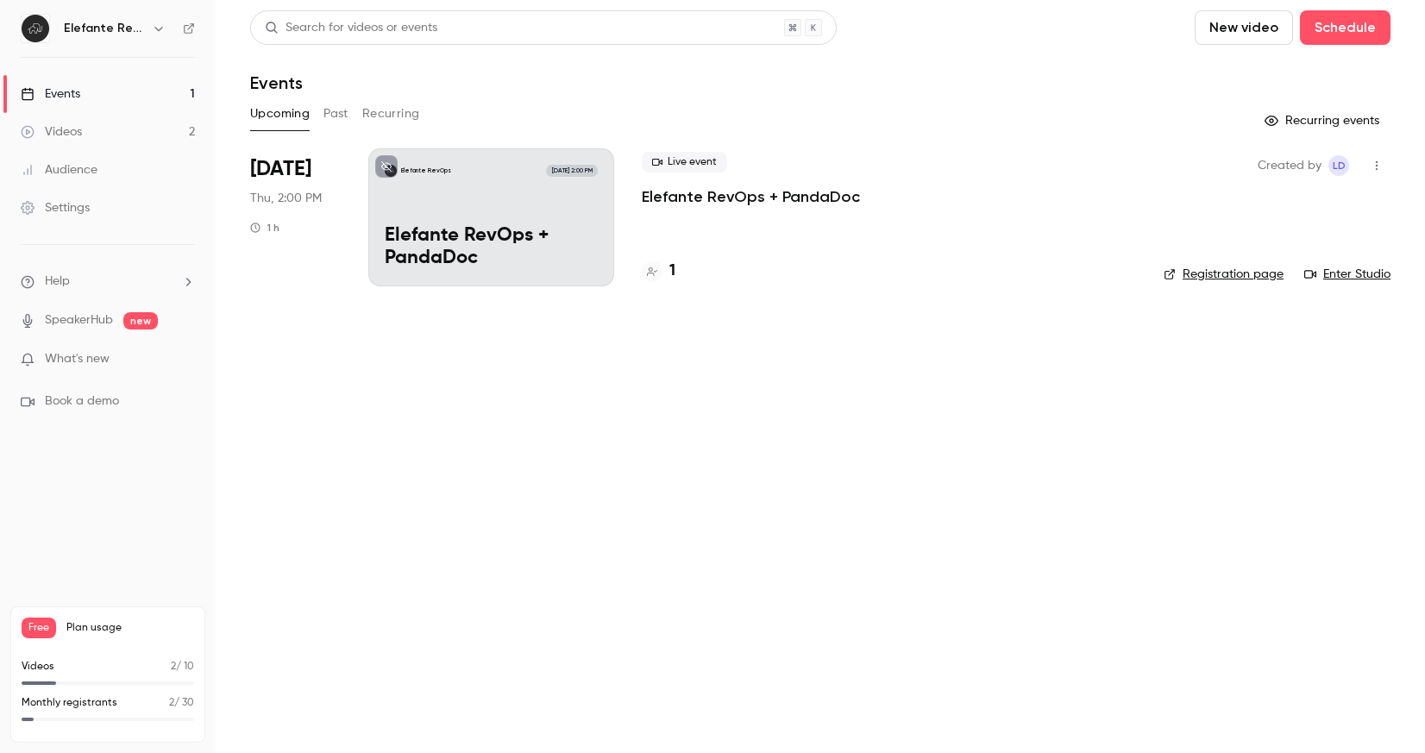
click at [1220, 274] on link "Registration page" at bounding box center [1224, 274] width 120 height 17
